Goal: Task Accomplishment & Management: Manage account settings

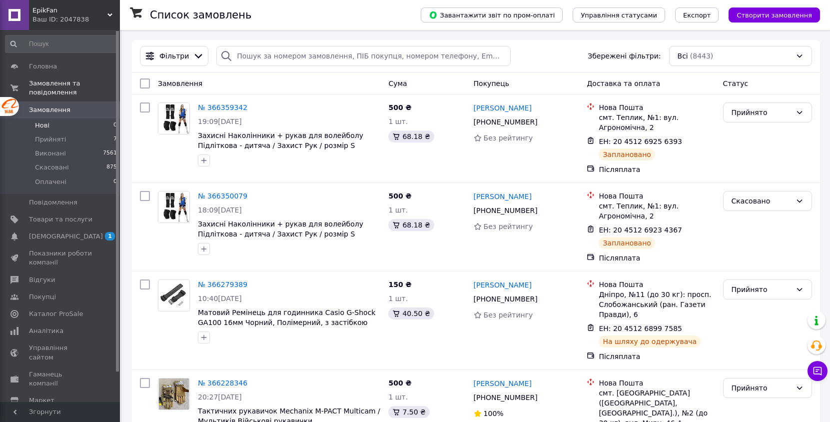
click at [92, 129] on li "Нові 0" at bounding box center [61, 125] width 123 height 14
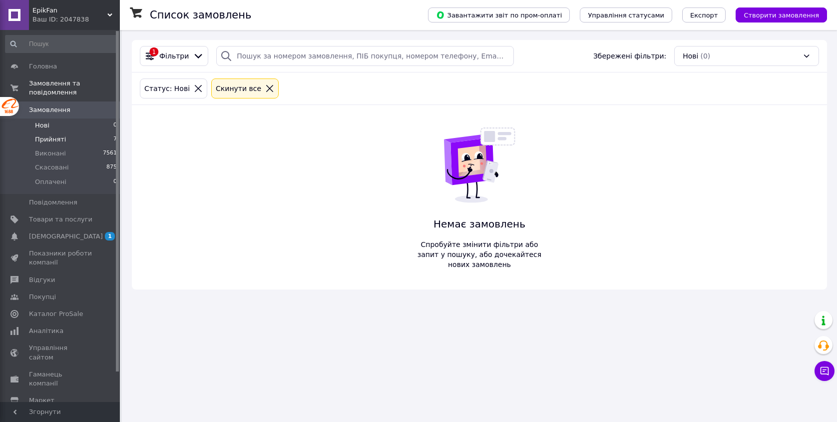
click at [92, 139] on li "Прийняті 7" at bounding box center [61, 139] width 123 height 14
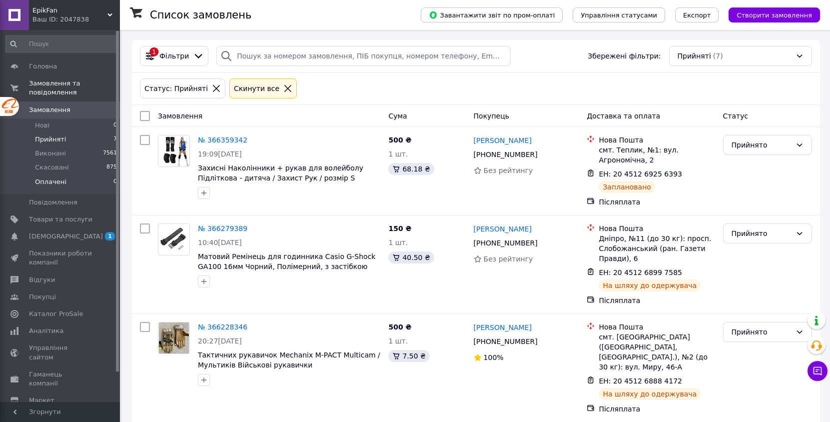
click at [82, 182] on li "Оплачені 0" at bounding box center [61, 184] width 123 height 19
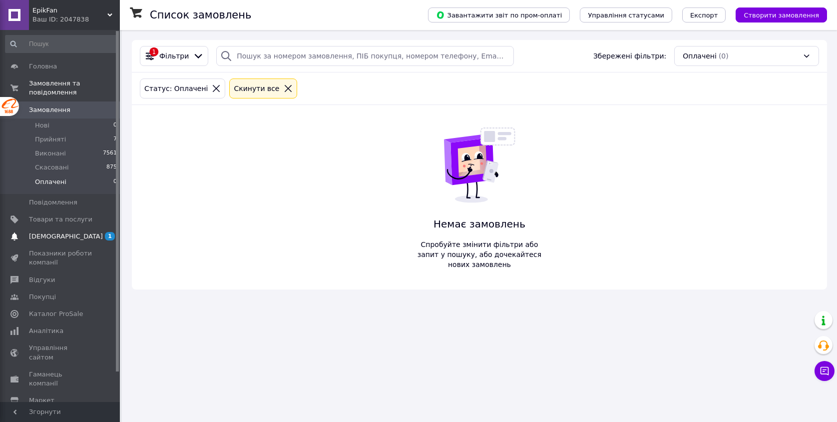
click at [80, 234] on span "[DEMOGRAPHIC_DATA]" at bounding box center [60, 236] width 63 height 9
